Goal: Task Accomplishment & Management: Manage account settings

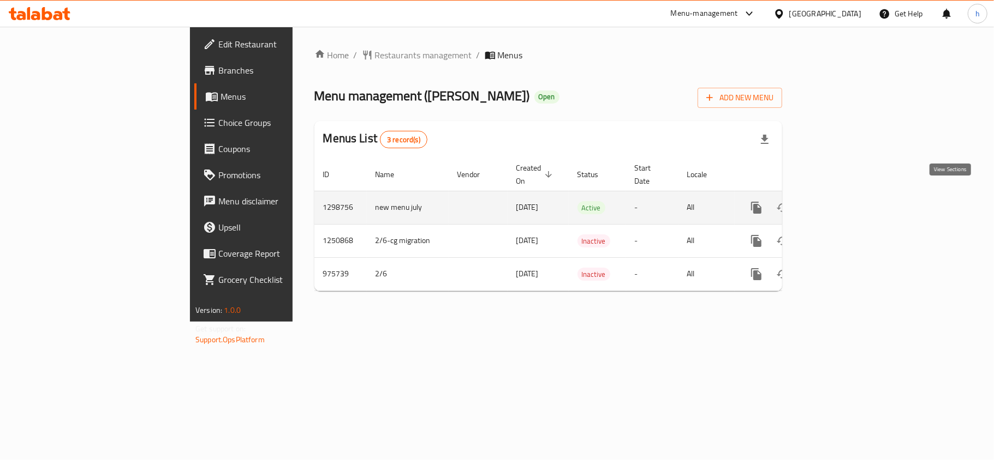
click at [848, 195] on link "enhanced table" at bounding box center [835, 208] width 26 height 26
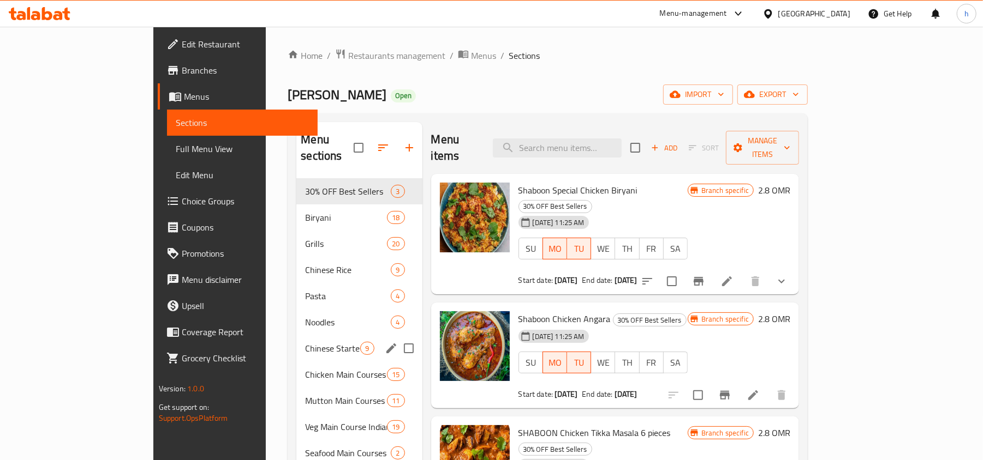
click at [296, 336] on div "Chinese Starter 9" at bounding box center [358, 349] width 125 height 26
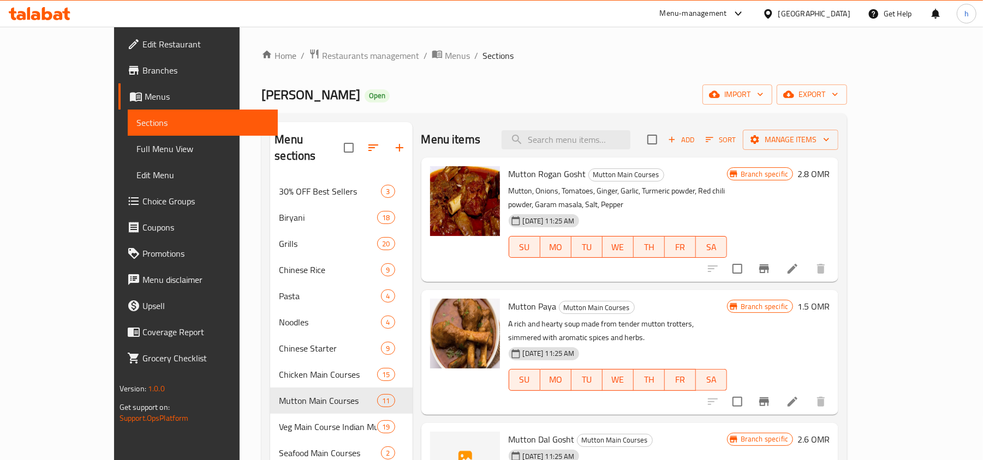
click at [813, 9] on div "[GEOGRAPHIC_DATA]" at bounding box center [805, 14] width 105 height 26
click at [774, 9] on icon at bounding box center [767, 13] width 11 height 11
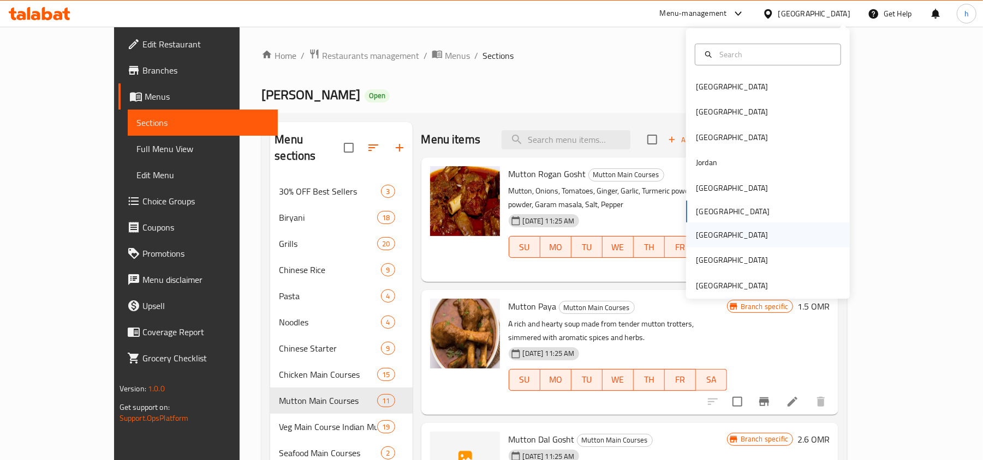
click at [703, 232] on div "[GEOGRAPHIC_DATA]" at bounding box center [732, 235] width 72 height 12
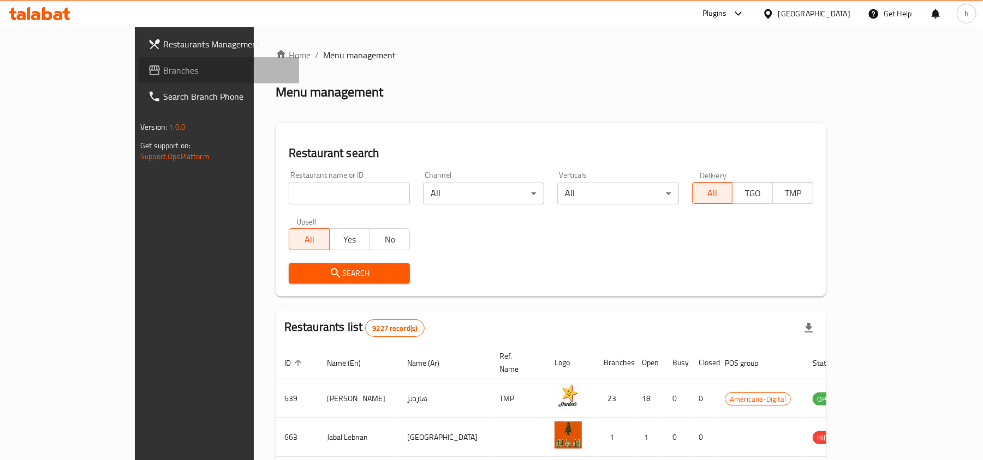
click at [163, 71] on span "Branches" at bounding box center [226, 70] width 127 height 13
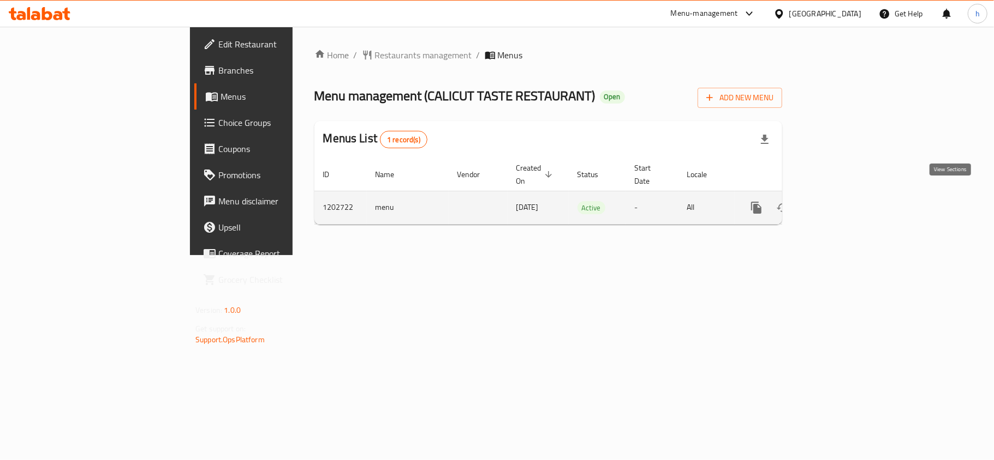
click at [841, 201] on icon "enhanced table" at bounding box center [834, 207] width 13 height 13
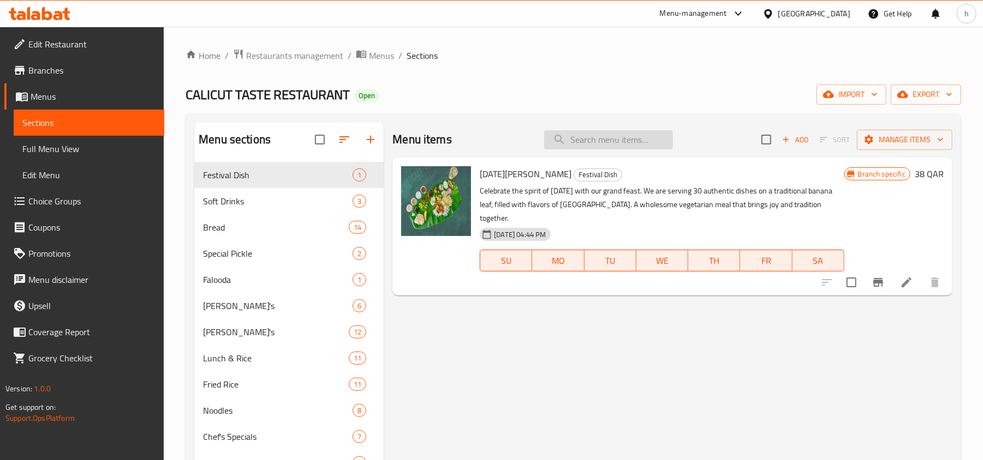
click at [596, 140] on input "search" at bounding box center [608, 139] width 129 height 19
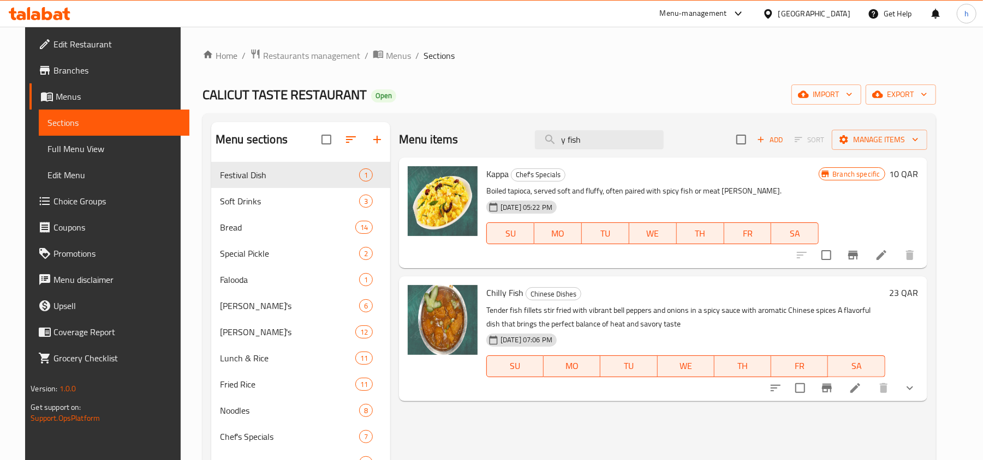
type input "y fish"
click at [317, 51] on span "Restaurants management" at bounding box center [311, 55] width 97 height 13
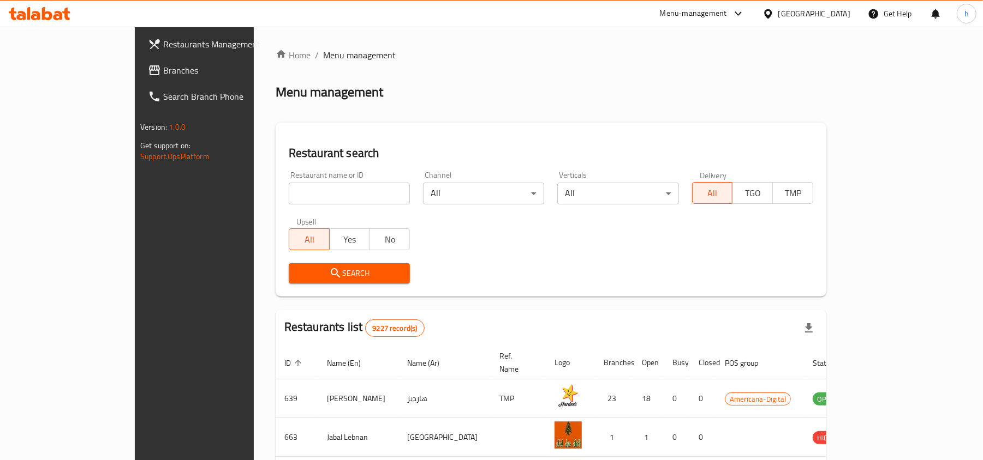
click at [163, 64] on span "Branches" at bounding box center [226, 70] width 127 height 13
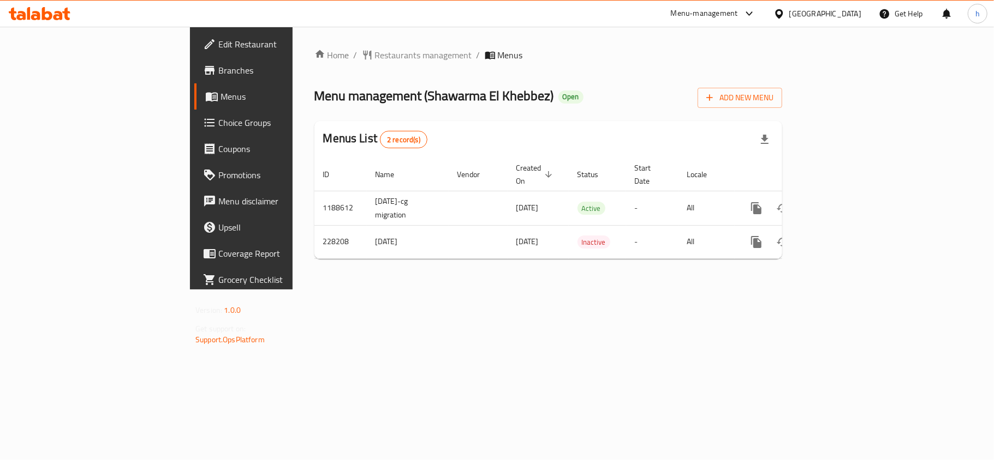
click at [372, 290] on div "Home / Restaurants management / Menus Menu management ( Shawarma El Khebbez ) O…" at bounding box center [547, 158] width 511 height 263
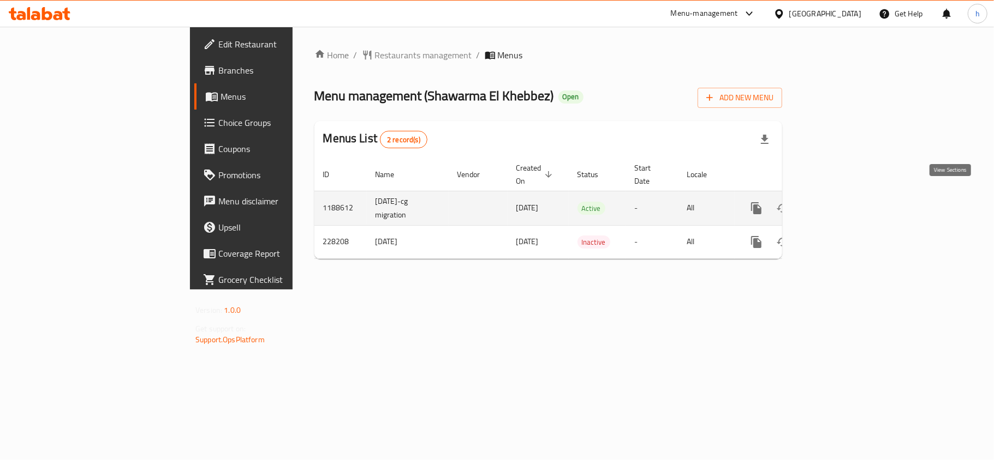
click at [840, 204] on icon "enhanced table" at bounding box center [835, 209] width 10 height 10
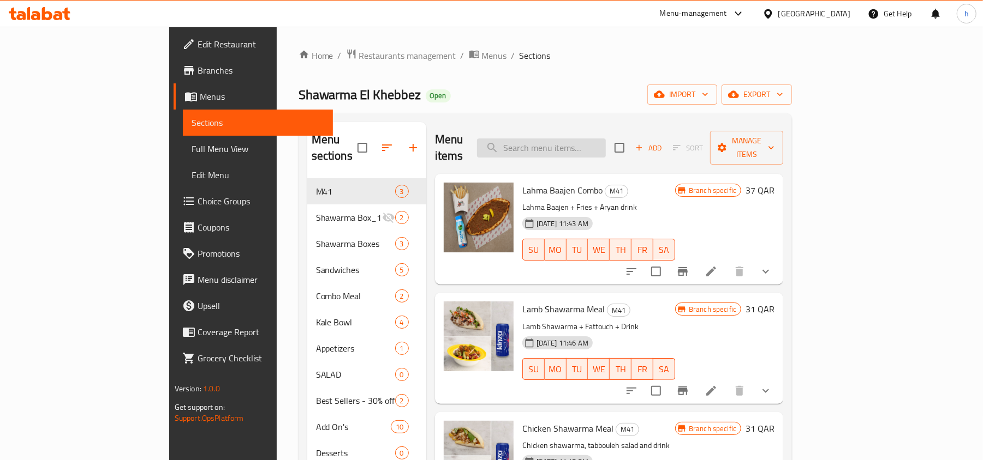
click at [606, 139] on input "search" at bounding box center [541, 148] width 129 height 19
paste input "Chicken sandwich combo meal"
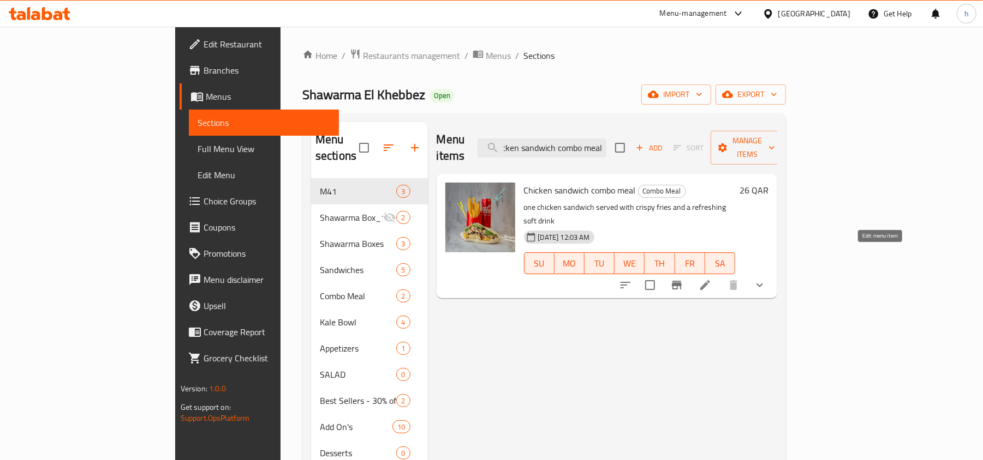
type input "Chicken sandwich combo meal"
click at [711, 279] on icon at bounding box center [704, 285] width 13 height 13
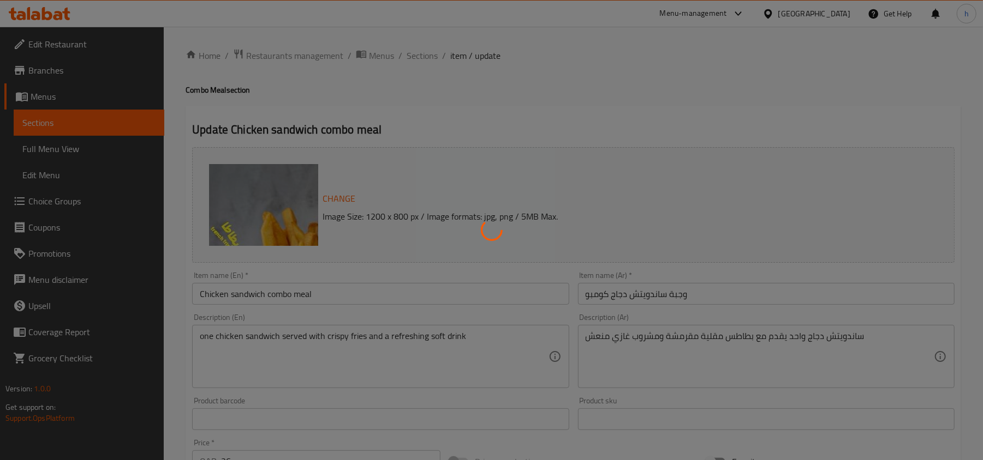
type input "اختيار المشروبات"
type input "1"
type input "اختيار الصلصة:"
type input "1"
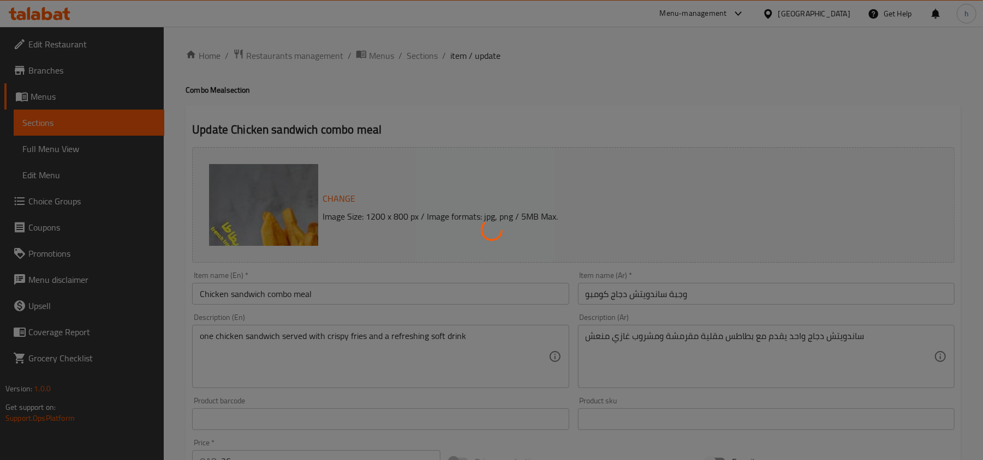
type input "1"
type input "إضافات"
type input "0"
type input "3"
type input "خيار إزالة الاختيار"
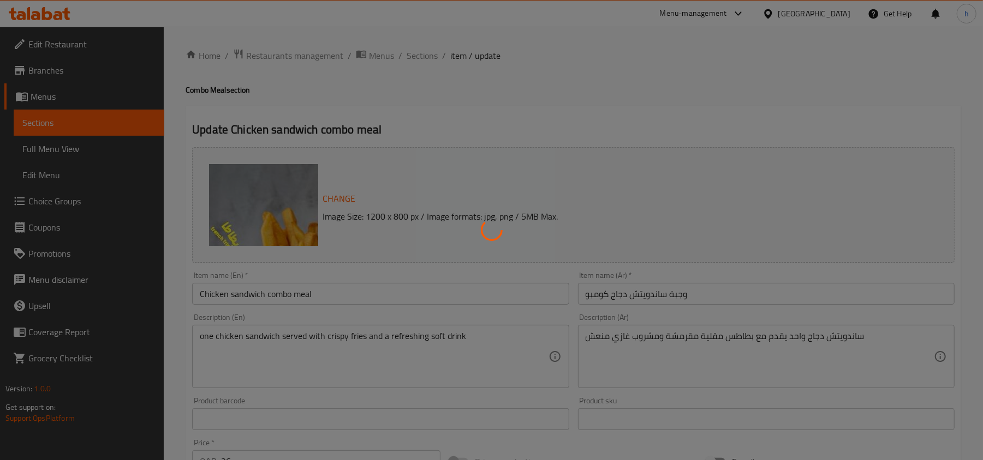
type input "0"
type input "3"
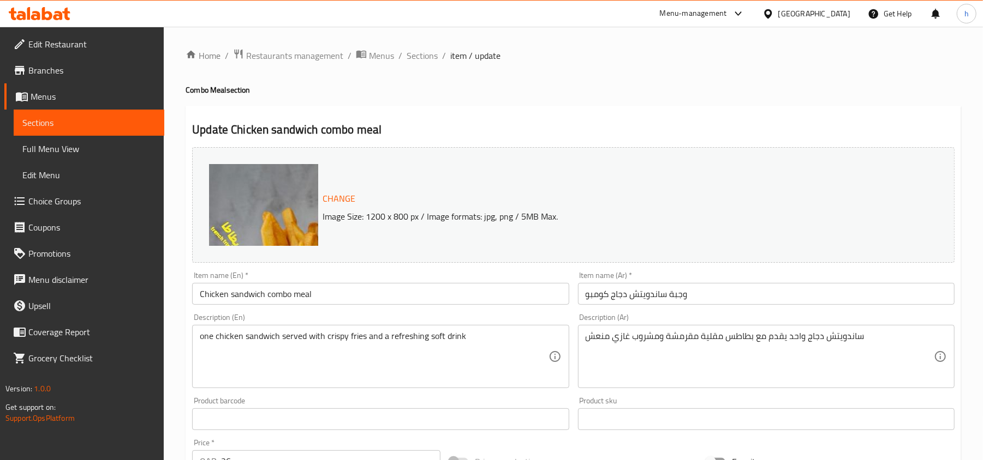
scroll to position [145, 0]
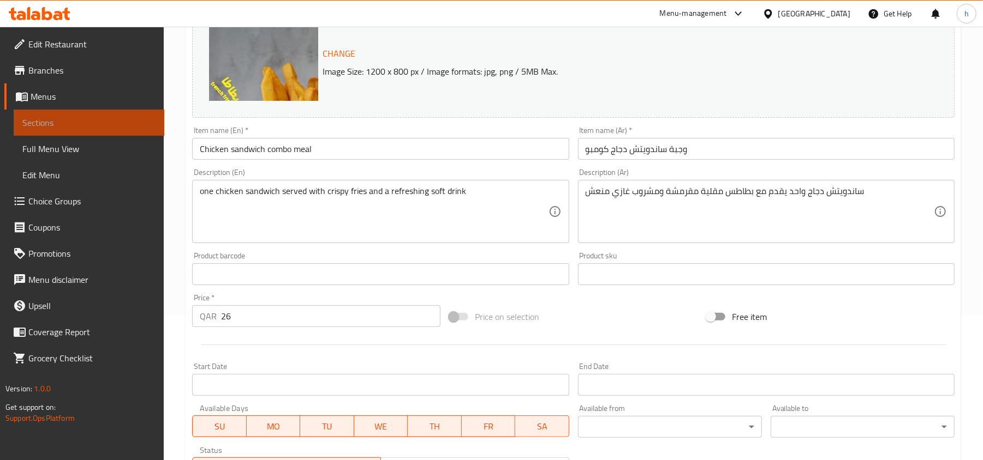
click at [75, 116] on span "Sections" at bounding box center [88, 122] width 133 height 13
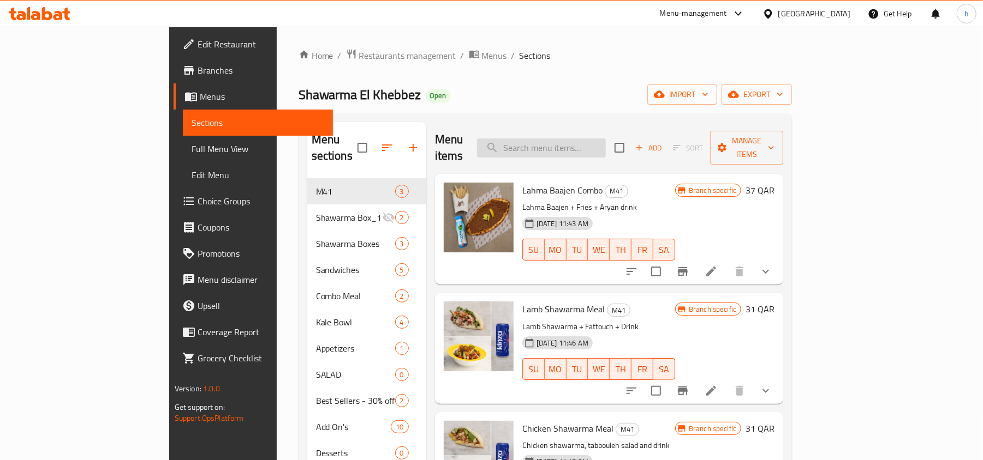
click at [601, 139] on input "search" at bounding box center [541, 148] width 129 height 19
click at [606, 143] on input "search" at bounding box center [541, 148] width 129 height 19
paste input "ken sandwich combo meal"
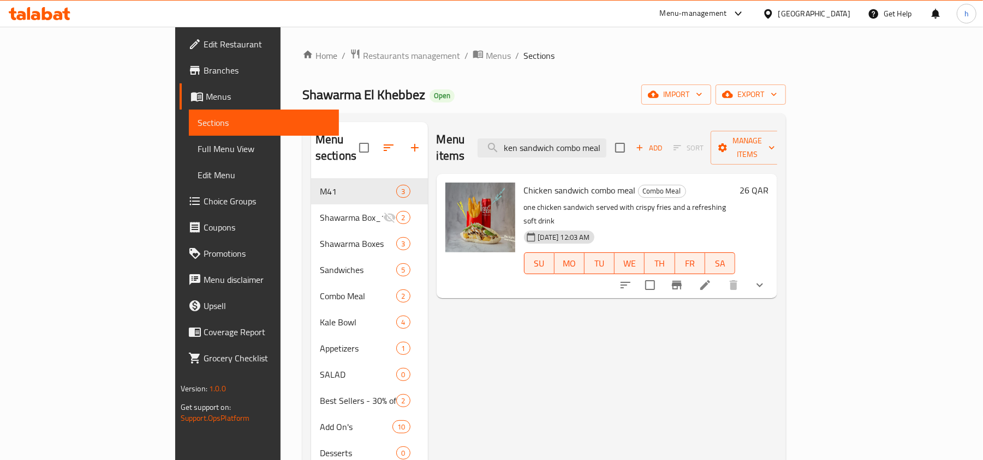
type input "ken sandwich combo meal"
click at [771, 13] on icon at bounding box center [768, 13] width 8 height 9
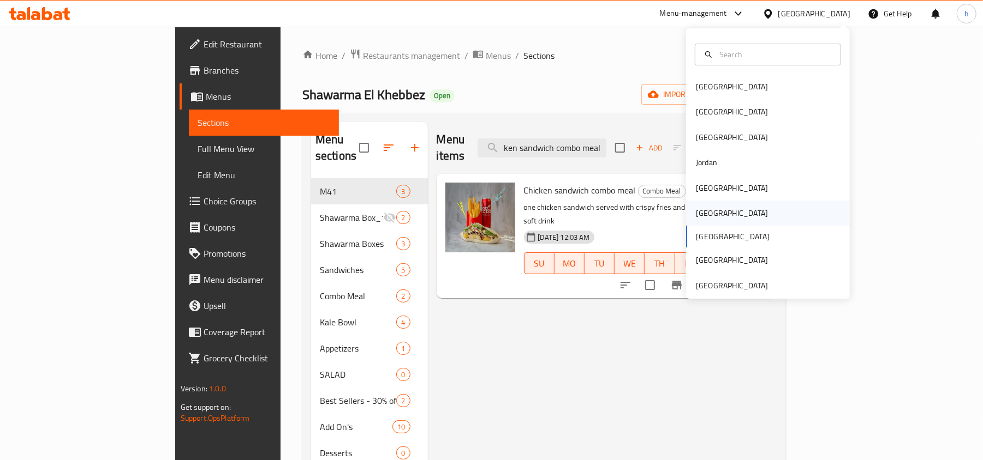
click at [696, 212] on div "[GEOGRAPHIC_DATA]" at bounding box center [732, 213] width 72 height 12
